Goal: Information Seeking & Learning: Learn about a topic

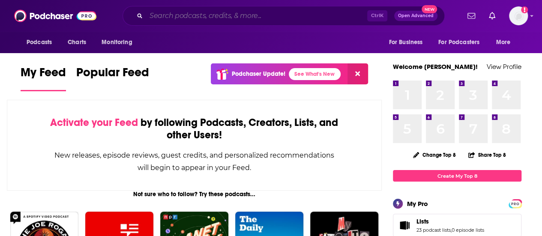
click at [221, 17] on input "Search podcasts, credits, & more..." at bounding box center [256, 16] width 221 height 14
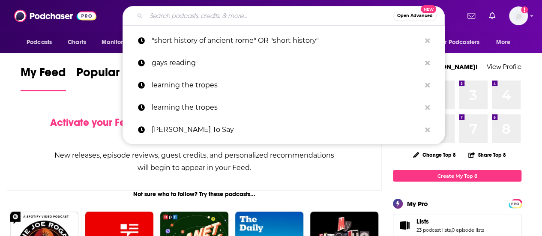
paste input "The Longevity Optimization Podcast"
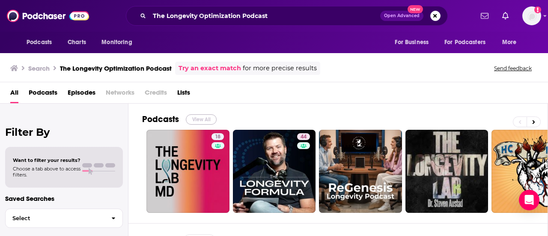
click at [198, 119] on button "View All" at bounding box center [201, 119] width 31 height 10
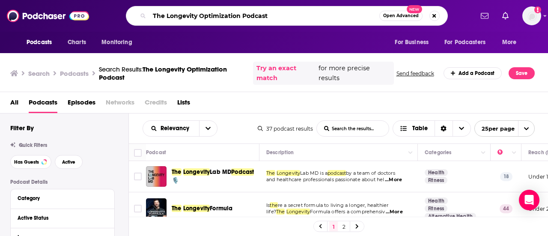
click at [240, 15] on input "The Longevity Optimization Podcast" at bounding box center [264, 16] width 230 height 14
type input ""The Longevity Optimization" Podcast"
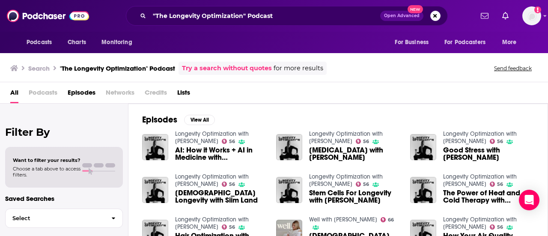
click at [51, 94] on span "Podcasts" at bounding box center [43, 95] width 29 height 18
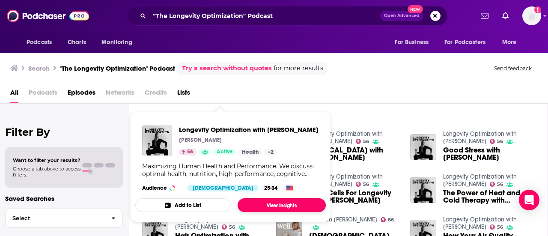
click at [282, 211] on link "View Insights" at bounding box center [282, 205] width 88 height 14
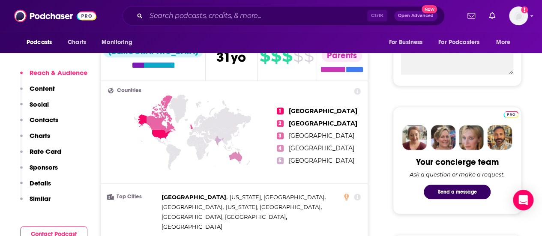
scroll to position [343, 0]
